Goal: Task Accomplishment & Management: Complete application form

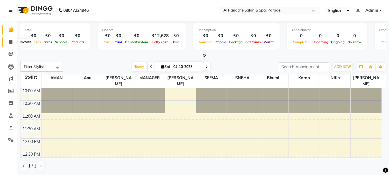
click at [11, 40] on icon at bounding box center [10, 42] width 3 height 4
select select "service"
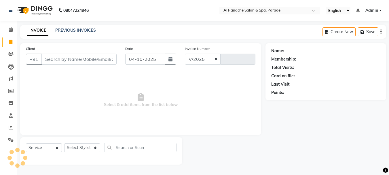
select select "463"
type input "1533"
click at [51, 58] on input "Client" at bounding box center [79, 59] width 76 height 11
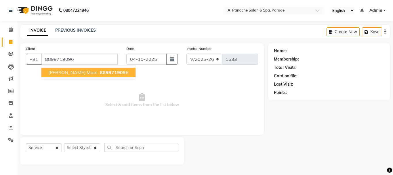
type input "8899719096"
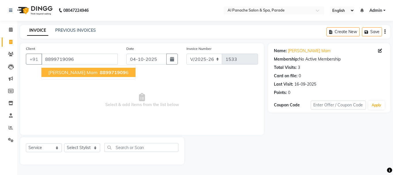
click at [65, 72] on span "[PERSON_NAME] Mam" at bounding box center [72, 72] width 49 height 6
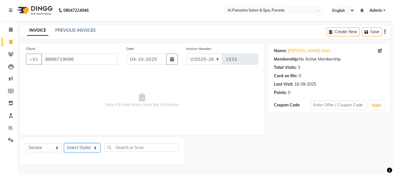
click at [95, 147] on select "Select Stylist [PERSON_NAME] Bhumi [PERSON_NAME] MANAGER [PERSON_NAME] [PERSON_…" at bounding box center [82, 147] width 36 height 9
select select "13471"
click at [64, 143] on select "Select Stylist [PERSON_NAME] Bhumi [PERSON_NAME] MANAGER [PERSON_NAME] [PERSON_…" at bounding box center [82, 147] width 36 height 9
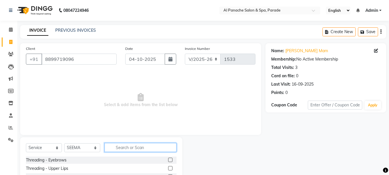
click at [122, 147] on input "text" at bounding box center [140, 147] width 72 height 9
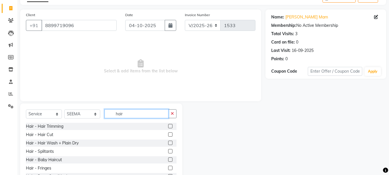
scroll to position [39, 0]
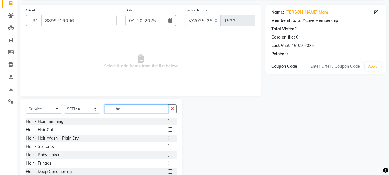
type input "hair"
click at [168, 137] on label at bounding box center [170, 137] width 4 height 4
click at [168, 137] on input "checkbox" at bounding box center [170, 138] width 4 height 4
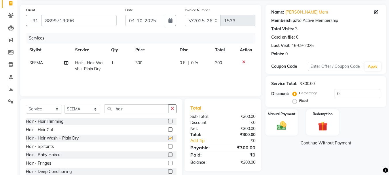
checkbox input "false"
click at [285, 126] on img at bounding box center [281, 126] width 16 height 12
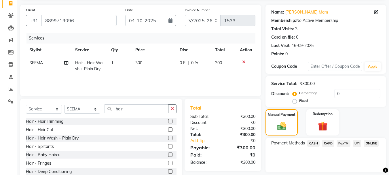
click at [313, 141] on span "CASH" at bounding box center [313, 143] width 12 height 7
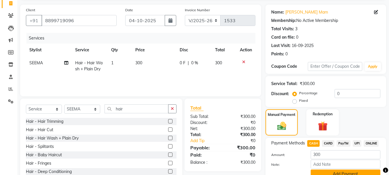
click at [337, 171] on button "Add Payment" at bounding box center [345, 173] width 70 height 9
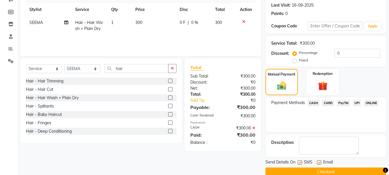
scroll to position [89, 0]
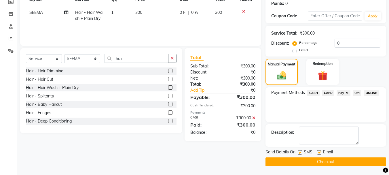
click at [363, 161] on button "Checkout" at bounding box center [325, 161] width 121 height 9
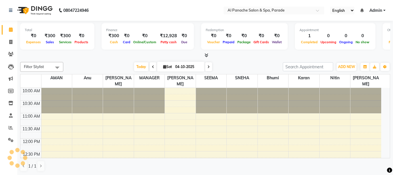
select select "en"
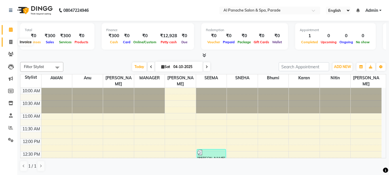
drag, startPoint x: 0, startPoint y: 0, endPoint x: 9, endPoint y: 43, distance: 44.1
click at [9, 43] on icon at bounding box center [10, 42] width 3 height 4
select select "463"
select select "service"
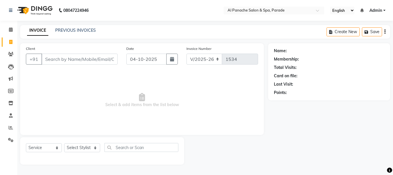
click at [68, 59] on input "Client" at bounding box center [79, 59] width 76 height 11
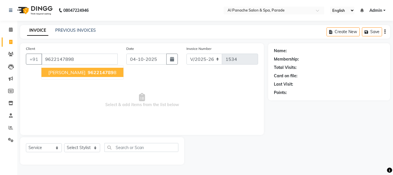
type input "9622147898"
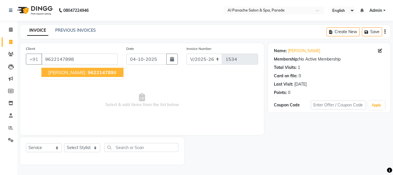
click at [70, 72] on span "Priya Mam" at bounding box center [66, 72] width 37 height 6
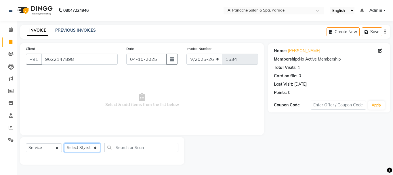
click at [95, 149] on select "Select Stylist [PERSON_NAME] Bhumi [PERSON_NAME] MANAGER [PERSON_NAME] [PERSON_…" at bounding box center [82, 147] width 36 height 9
select select "6416"
click at [64, 143] on select "Select Stylist [PERSON_NAME] Bhumi [PERSON_NAME] MANAGER [PERSON_NAME] [PERSON_…" at bounding box center [82, 147] width 36 height 9
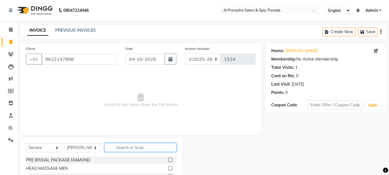
click at [124, 146] on input "text" at bounding box center [140, 147] width 72 height 9
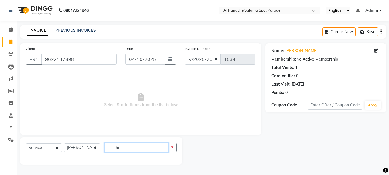
type input "h"
type input "hair"
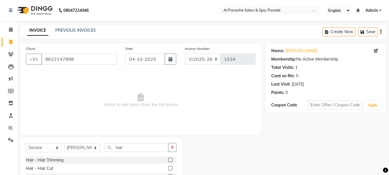
click at [168, 167] on label at bounding box center [170, 168] width 4 height 4
click at [168, 167] on input "checkbox" at bounding box center [170, 168] width 4 height 4
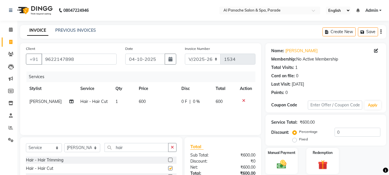
checkbox input "false"
click at [93, 147] on select "Select Stylist [PERSON_NAME] Bhumi [PERSON_NAME] MANAGER [PERSON_NAME] [PERSON_…" at bounding box center [82, 147] width 36 height 9
select select "10500"
click at [64, 143] on select "Select Stylist [PERSON_NAME] Bhumi [PERSON_NAME] MANAGER [PERSON_NAME] [PERSON_…" at bounding box center [82, 147] width 36 height 9
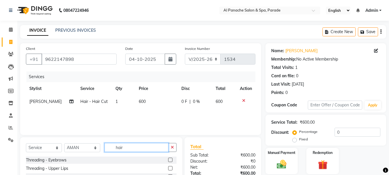
click at [142, 148] on input "hair" at bounding box center [136, 147] width 64 height 9
type input "hai"
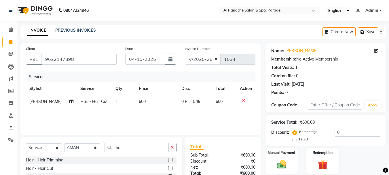
click at [168, 168] on label at bounding box center [170, 168] width 4 height 4
click at [168, 168] on input "checkbox" at bounding box center [170, 168] width 4 height 4
checkbox input "false"
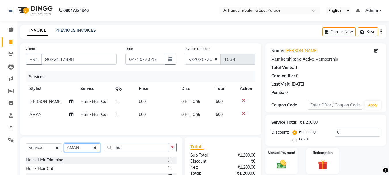
click at [96, 148] on select "Select Stylist [PERSON_NAME] Bhumi [PERSON_NAME] MANAGER [PERSON_NAME] [PERSON_…" at bounding box center [82, 147] width 36 height 9
select select "88848"
click at [64, 144] on select "Select Stylist [PERSON_NAME] Bhumi [PERSON_NAME] MANAGER [PERSON_NAME] [PERSON_…" at bounding box center [82, 147] width 36 height 9
click at [168, 161] on label at bounding box center [170, 159] width 4 height 4
click at [168, 161] on input "checkbox" at bounding box center [170, 160] width 4 height 4
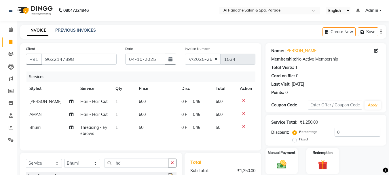
checkbox input "false"
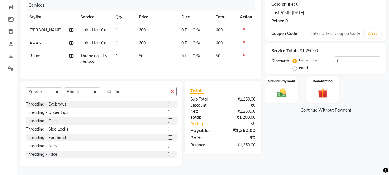
scroll to position [74, 0]
click at [168, 138] on label at bounding box center [170, 137] width 4 height 4
click at [168, 138] on input "checkbox" at bounding box center [170, 137] width 4 height 4
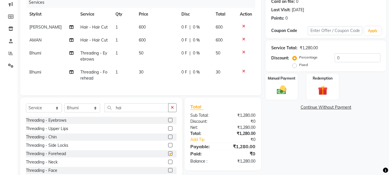
checkbox input "false"
click at [285, 99] on div "Manual Payment" at bounding box center [282, 86] width 34 height 27
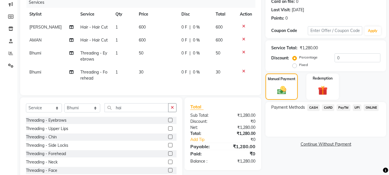
click at [314, 108] on span "CASH" at bounding box center [313, 107] width 12 height 7
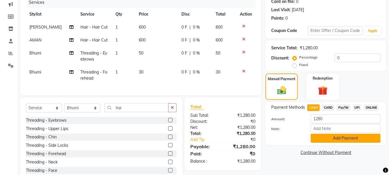
click at [330, 138] on button "Add Payment" at bounding box center [345, 137] width 70 height 9
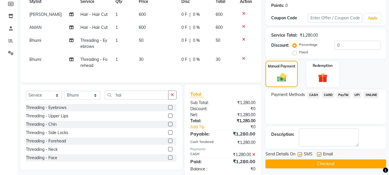
scroll to position [103, 0]
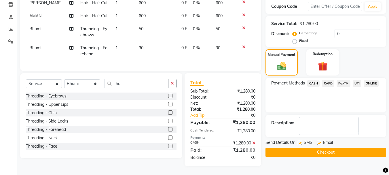
click at [338, 148] on button "Checkout" at bounding box center [325, 152] width 121 height 9
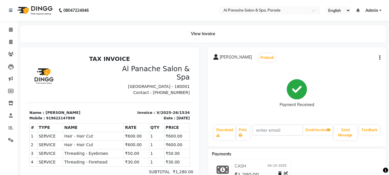
drag, startPoint x: 338, startPoint y: 147, endPoint x: 224, endPoint y: 112, distance: 119.0
click at [224, 112] on div "Payment Received" at bounding box center [296, 93] width 167 height 43
click at [12, 28] on icon at bounding box center [11, 29] width 4 height 4
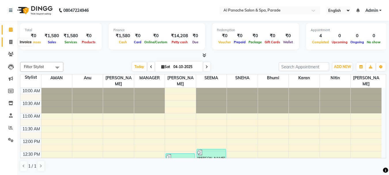
click at [13, 41] on span at bounding box center [11, 42] width 10 height 7
select select "service"
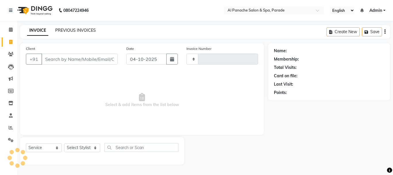
type input "1535"
select select "463"
click at [66, 31] on link "PREVIOUS INVOICES" at bounding box center [75, 30] width 41 height 5
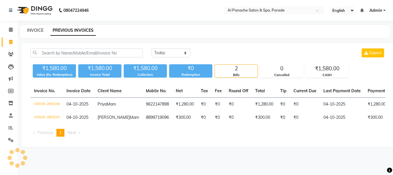
click at [33, 31] on link "INVOICE" at bounding box center [35, 30] width 16 height 5
select select "service"
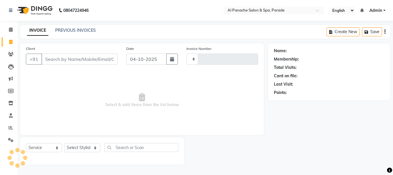
type input "1535"
select select "463"
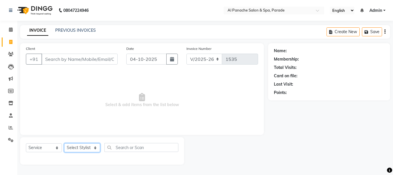
click at [87, 148] on select "Select Stylist [PERSON_NAME] Bhumi [PERSON_NAME] MANAGER [PERSON_NAME] [PERSON_…" at bounding box center [82, 147] width 36 height 9
select select "6416"
click at [64, 143] on select "Select Stylist [PERSON_NAME] Bhumi [PERSON_NAME] MANAGER [PERSON_NAME] [PERSON_…" at bounding box center [82, 147] width 36 height 9
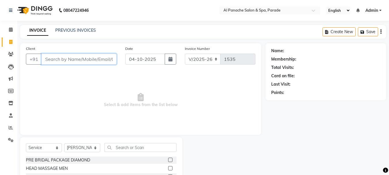
click at [70, 54] on input "Client" at bounding box center [78, 59] width 75 height 11
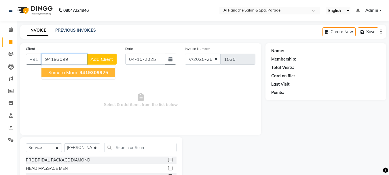
click at [86, 73] on span "94193099" at bounding box center [90, 72] width 23 height 6
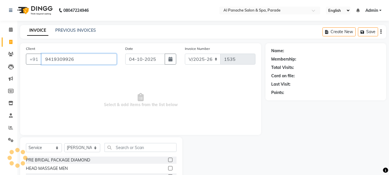
type input "9419309926"
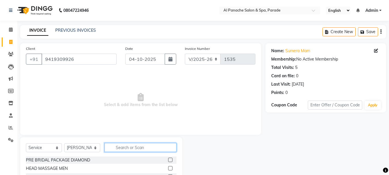
click at [148, 148] on input "text" at bounding box center [140, 147] width 72 height 9
type input "ha"
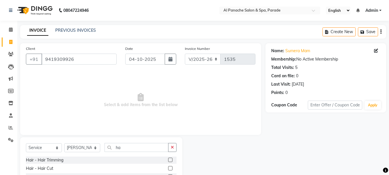
click at [168, 167] on label at bounding box center [170, 168] width 4 height 4
click at [168, 167] on input "checkbox" at bounding box center [170, 168] width 4 height 4
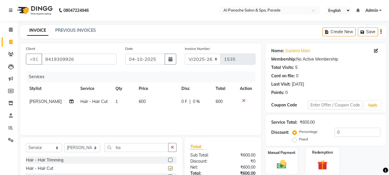
checkbox input "false"
click at [299, 139] on label "Fixed" at bounding box center [303, 138] width 9 height 5
click at [295, 139] on input "Fixed" at bounding box center [295, 139] width 4 height 4
radio input "true"
click at [335, 132] on input "0" at bounding box center [357, 131] width 46 height 9
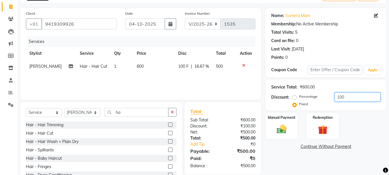
scroll to position [56, 0]
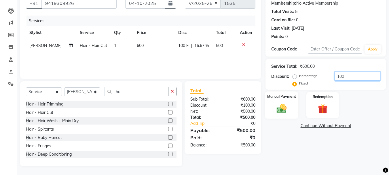
type input "100"
click at [291, 101] on div "Manual Payment" at bounding box center [282, 104] width 34 height 27
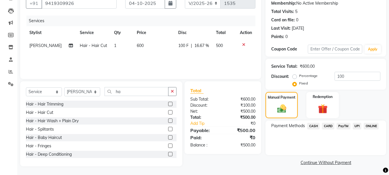
click at [314, 125] on span "CASH" at bounding box center [313, 126] width 12 height 7
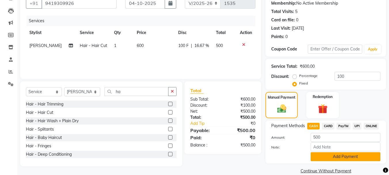
click at [344, 157] on button "Add Payment" at bounding box center [345, 156] width 70 height 9
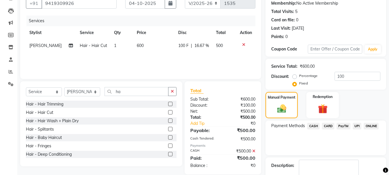
drag, startPoint x: 384, startPoint y: 157, endPoint x: 393, endPoint y: 158, distance: 8.9
click at [389, 119] on html "08047224946 Select Location × Al Panache Salon & Spa, Parade English ENGLISH Es…" at bounding box center [194, 31] width 389 height 175
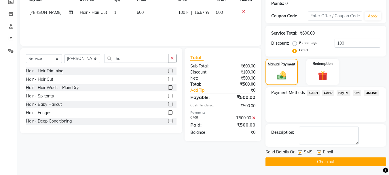
click at [360, 161] on button "Checkout" at bounding box center [325, 161] width 121 height 9
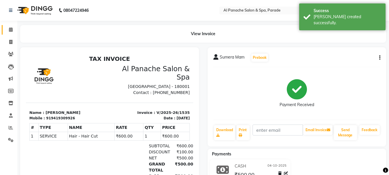
click at [5, 31] on link "Calendar" at bounding box center [9, 29] width 14 height 9
